Goal: Communication & Community: Answer question/provide support

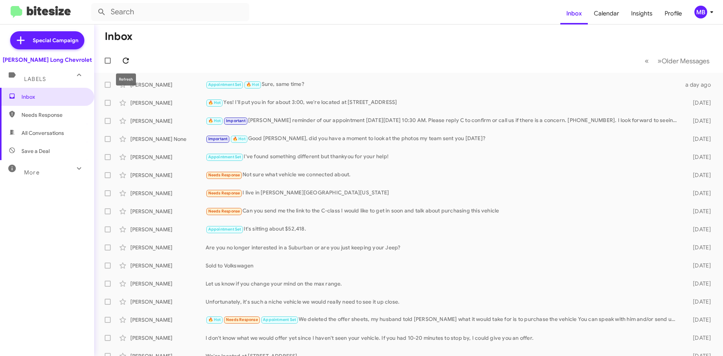
click at [126, 63] on icon at bounding box center [126, 61] width 6 height 6
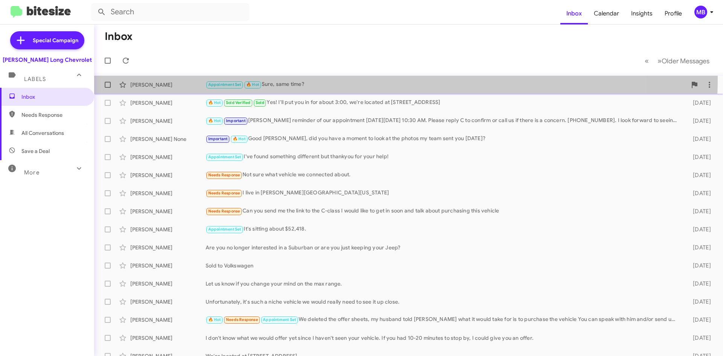
click at [346, 79] on div "[PERSON_NAME] Appointment Set 🔥 Hot Sure, same time? a day ago" at bounding box center [408, 84] width 617 height 15
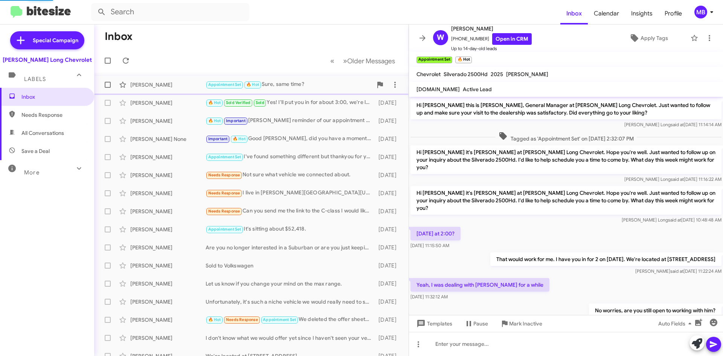
scroll to position [135, 0]
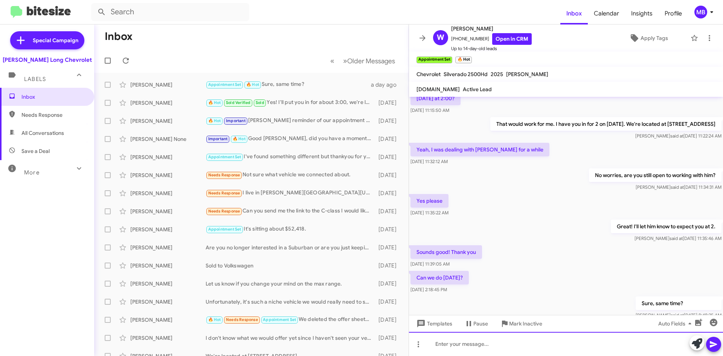
click at [503, 354] on div at bounding box center [566, 344] width 314 height 24
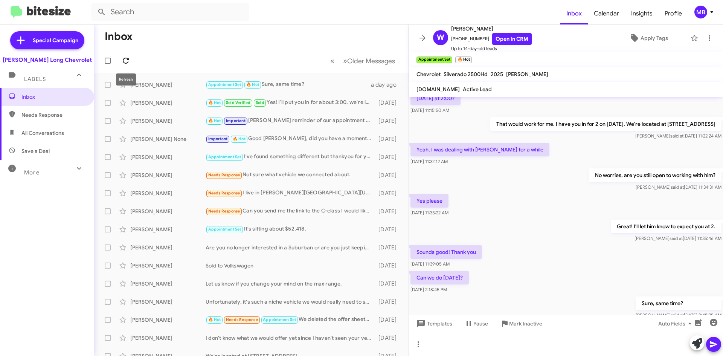
click at [124, 58] on icon at bounding box center [125, 60] width 9 height 9
click at [123, 61] on icon at bounding box center [125, 60] width 9 height 9
click at [124, 58] on icon at bounding box center [125, 60] width 9 height 9
drag, startPoint x: 330, startPoint y: 86, endPoint x: 324, endPoint y: 82, distance: 6.8
click at [326, 86] on div "Appointment Set 🔥 Hot Sure, same time?" at bounding box center [289, 84] width 167 height 9
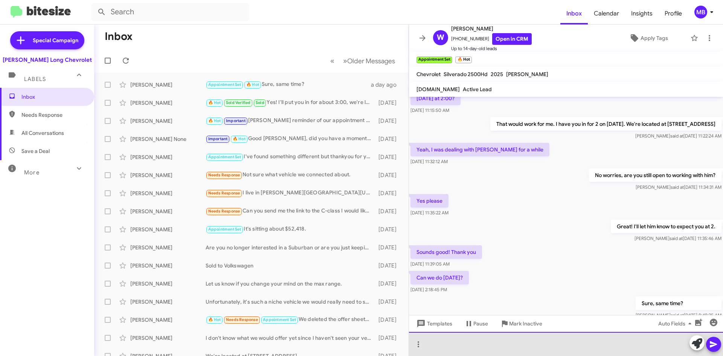
click at [544, 340] on div at bounding box center [566, 344] width 314 height 24
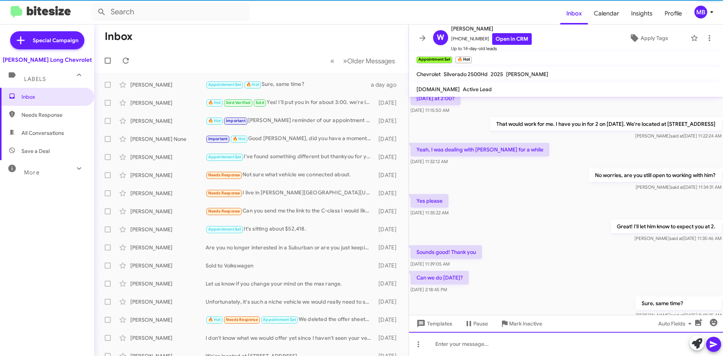
scroll to position [0, 0]
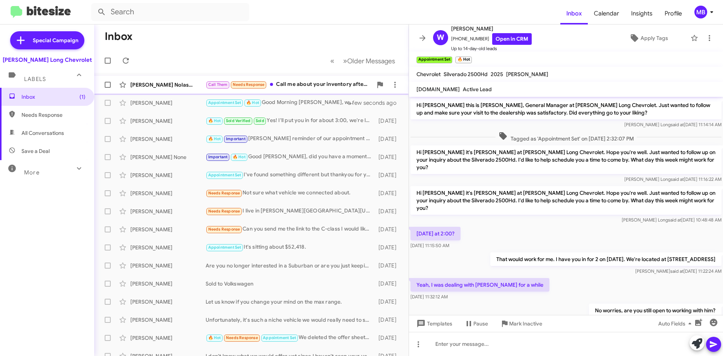
click at [303, 82] on div "Call Them Needs Response Call me about your inventory after 10 thx" at bounding box center [289, 84] width 167 height 9
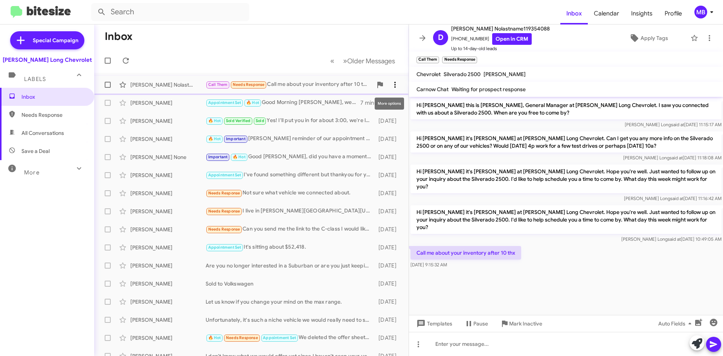
click at [391, 84] on icon at bounding box center [395, 84] width 9 height 9
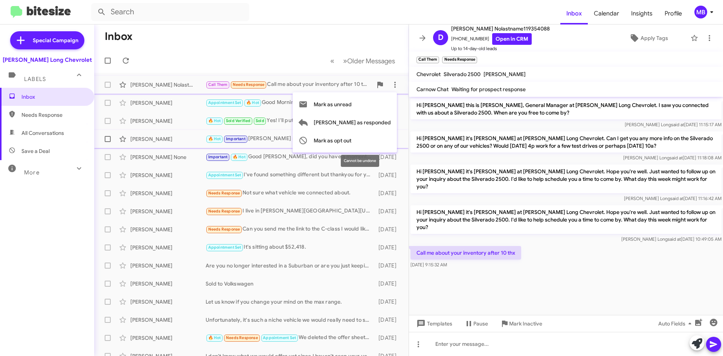
click at [351, 139] on span "Mark as opt out" at bounding box center [333, 140] width 38 height 18
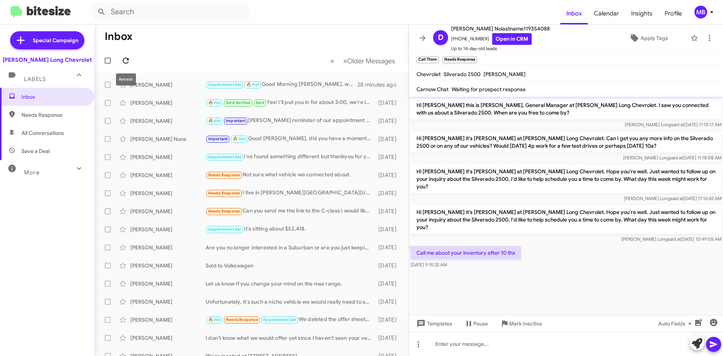
click at [127, 61] on icon at bounding box center [125, 60] width 9 height 9
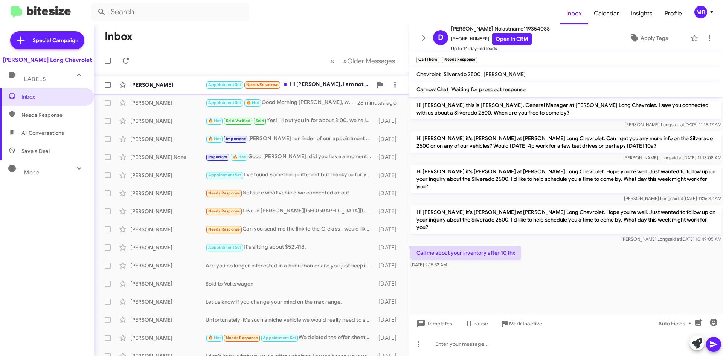
click at [314, 84] on div "Appointment Set Needs Response Hi [PERSON_NAME], I am not sure I am still in th…" at bounding box center [289, 84] width 167 height 9
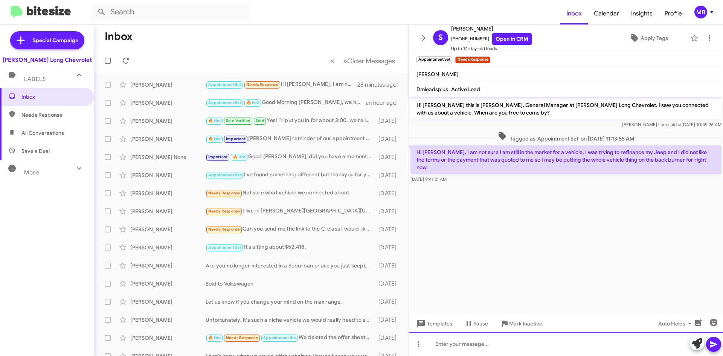
click at [565, 343] on div at bounding box center [566, 344] width 314 height 24
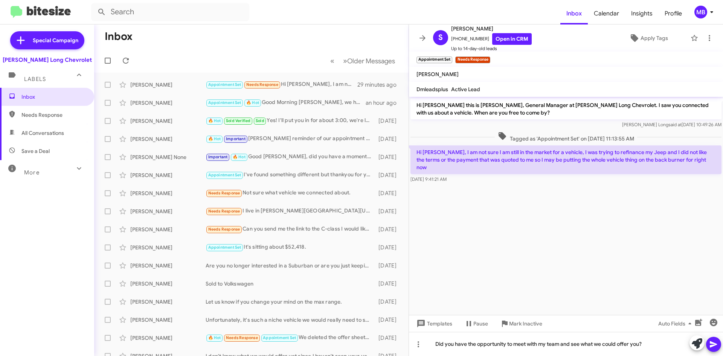
click at [718, 345] on button at bounding box center [713, 344] width 15 height 15
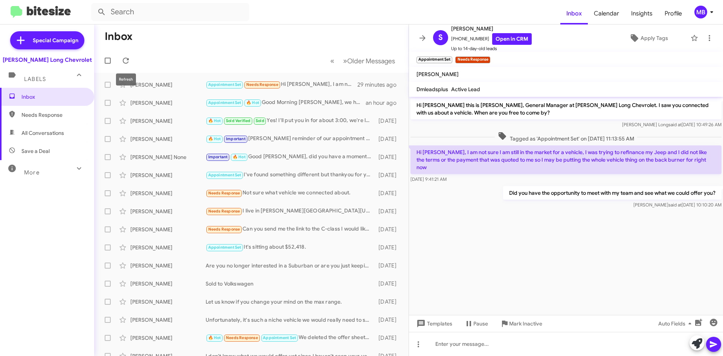
drag, startPoint x: 131, startPoint y: 64, endPoint x: 112, endPoint y: 67, distance: 19.4
click at [131, 64] on span at bounding box center [125, 60] width 15 height 9
click at [121, 59] on icon at bounding box center [125, 60] width 9 height 9
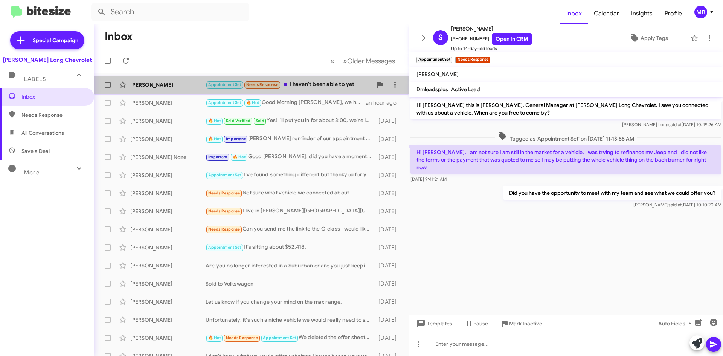
click at [333, 82] on div "Appointment Set Needs Response I haven't been able to yet" at bounding box center [289, 84] width 167 height 9
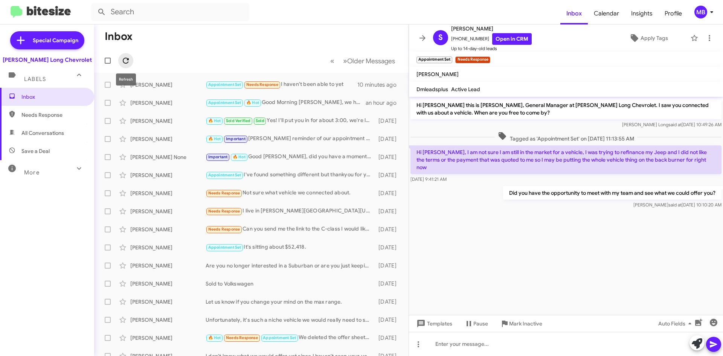
click at [128, 64] on icon at bounding box center [125, 60] width 9 height 9
